Goal: Transaction & Acquisition: Purchase product/service

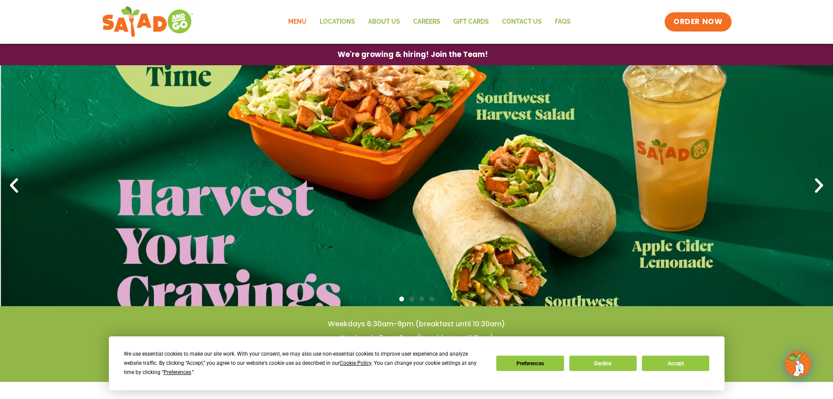
click at [297, 21] on link "Menu" at bounding box center [297, 22] width 31 height 20
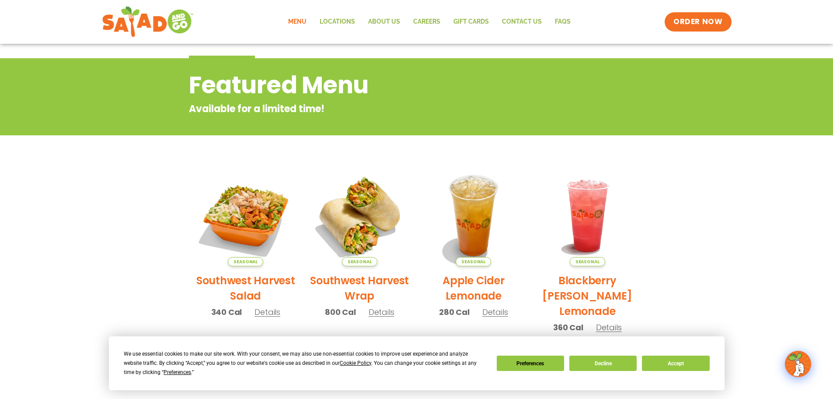
scroll to position [146, 0]
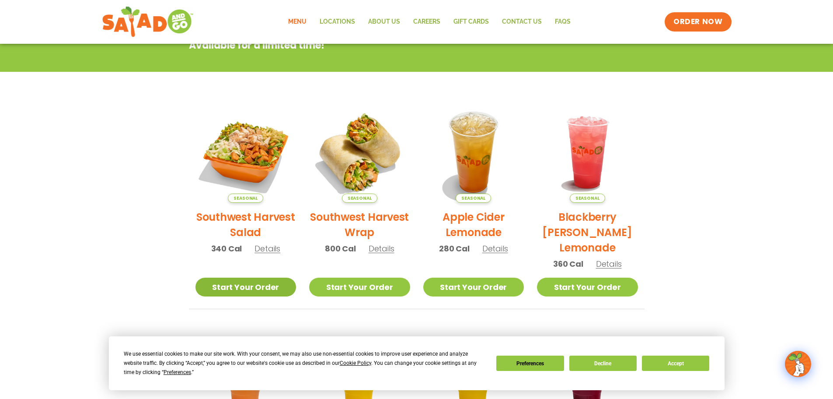
click at [239, 289] on link "Start Your Order" at bounding box center [246, 286] width 101 height 19
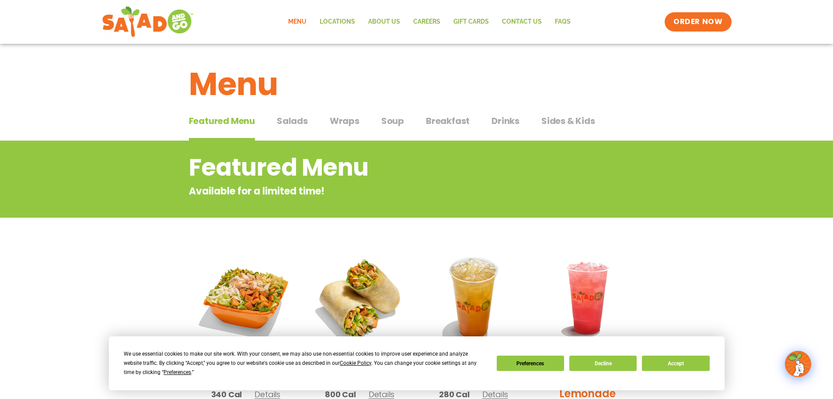
scroll to position [219, 0]
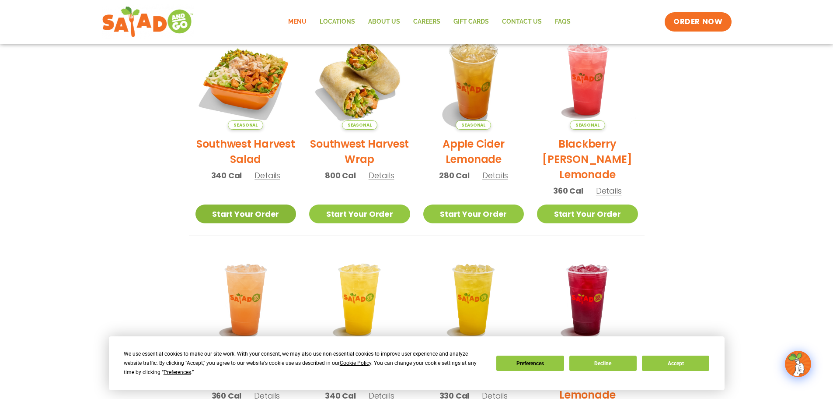
click at [260, 211] on link "Start Your Order" at bounding box center [246, 213] width 101 height 19
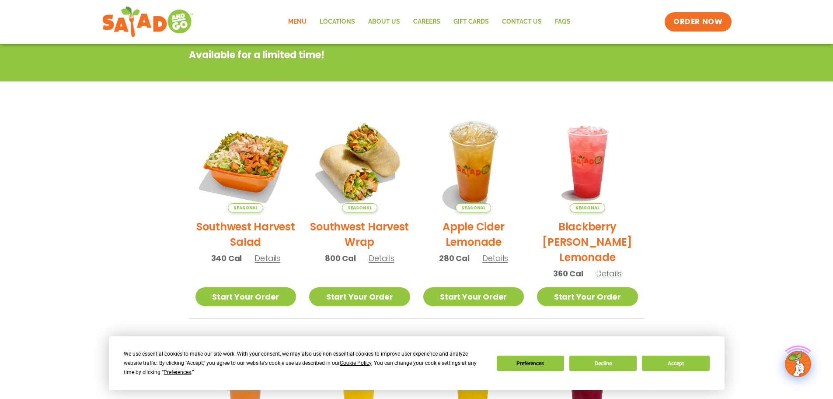
scroll to position [146, 0]
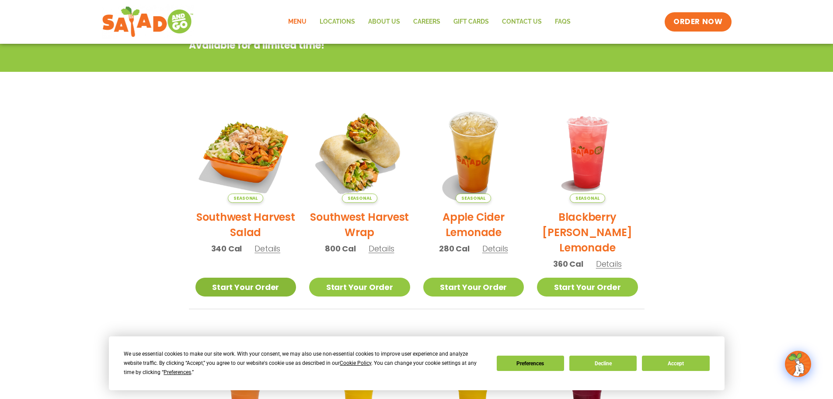
click at [240, 285] on link "Start Your Order" at bounding box center [246, 286] width 101 height 19
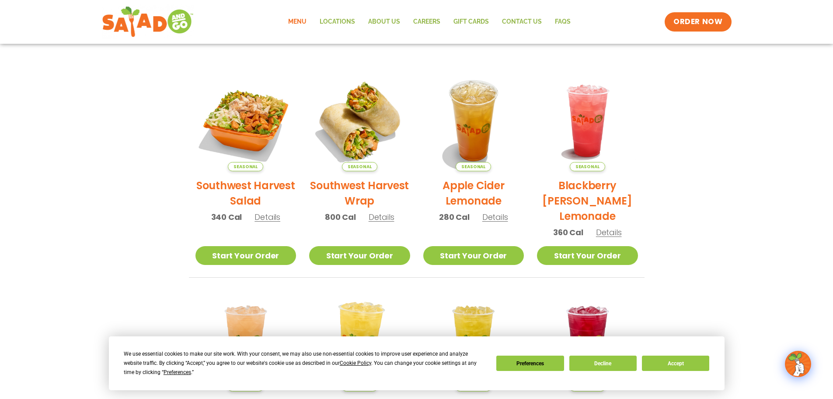
scroll to position [105, 0]
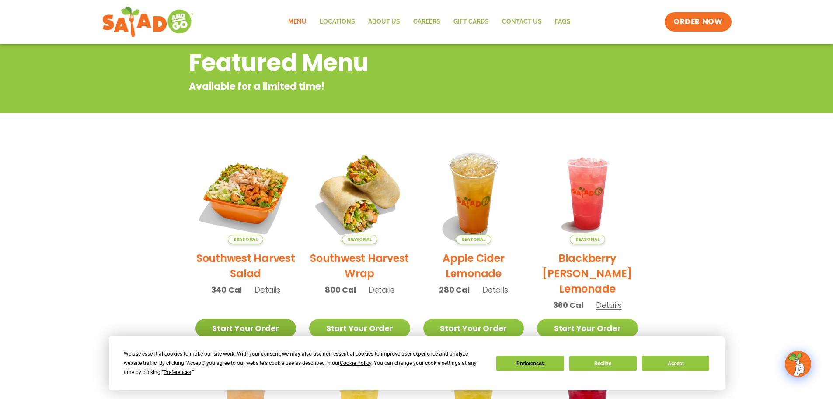
click at [235, 327] on link "Start Your Order" at bounding box center [246, 327] width 101 height 19
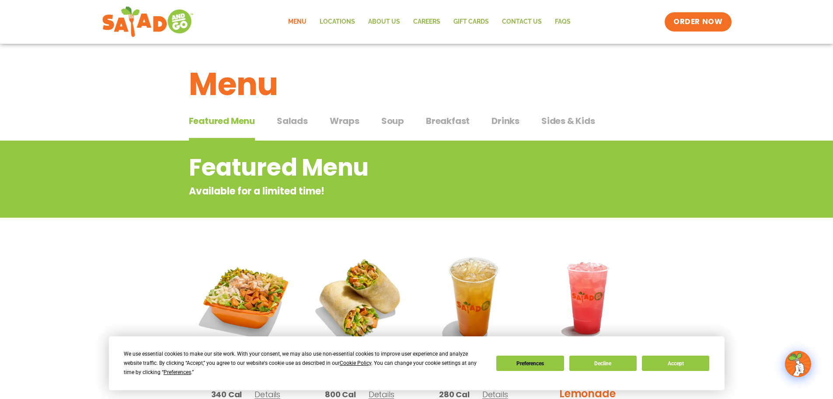
click at [282, 124] on span "Salads" at bounding box center [292, 120] width 31 height 13
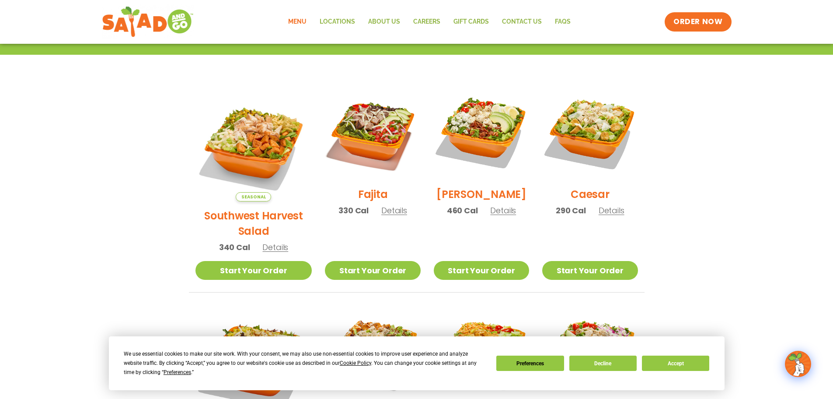
scroll to position [146, 0]
